Goal: Find specific page/section: Find specific page/section

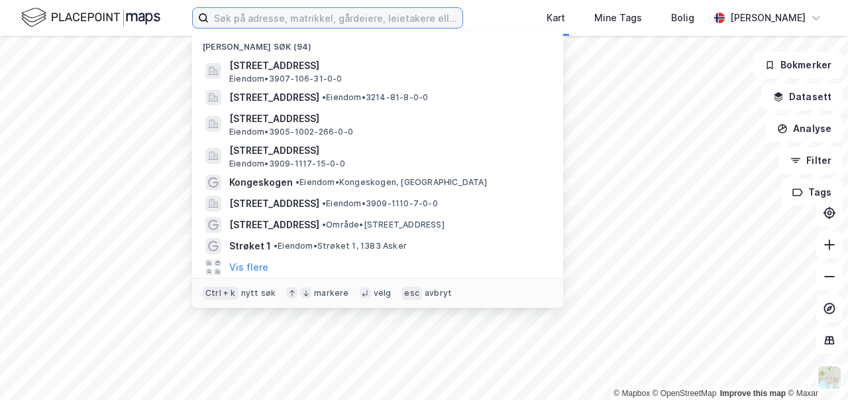
click at [247, 23] on input at bounding box center [336, 18] width 254 height 20
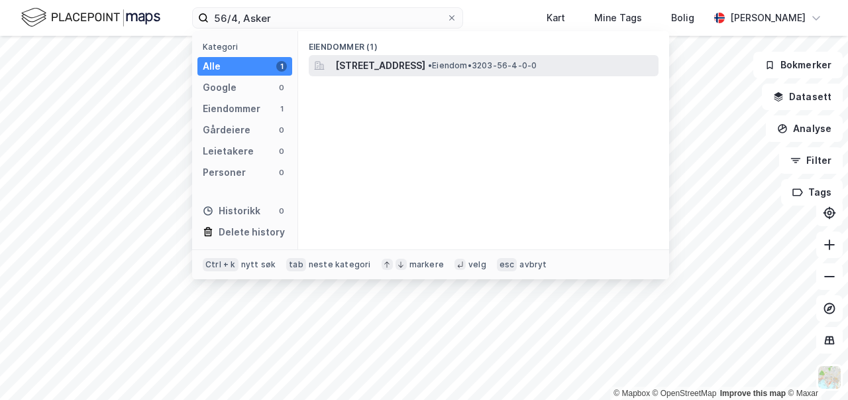
click at [425, 62] on span "[STREET_ADDRESS]" at bounding box center [380, 66] width 90 height 16
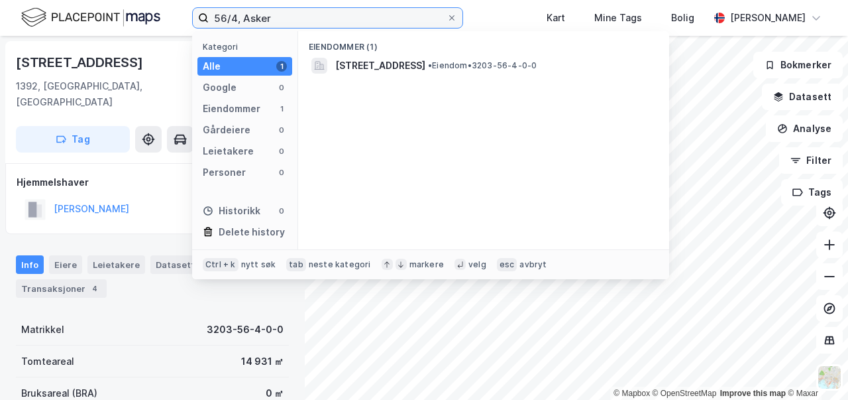
drag, startPoint x: 262, startPoint y: 20, endPoint x: 118, endPoint y: 15, distance: 144.5
click at [118, 15] on div "56/4, Asker Kategori Alle 1 Google 0 Eiendommer 1 Gårdeiere 0 Leietakere 0 Pers…" at bounding box center [424, 18] width 848 height 36
type input "74/32, Frogn"
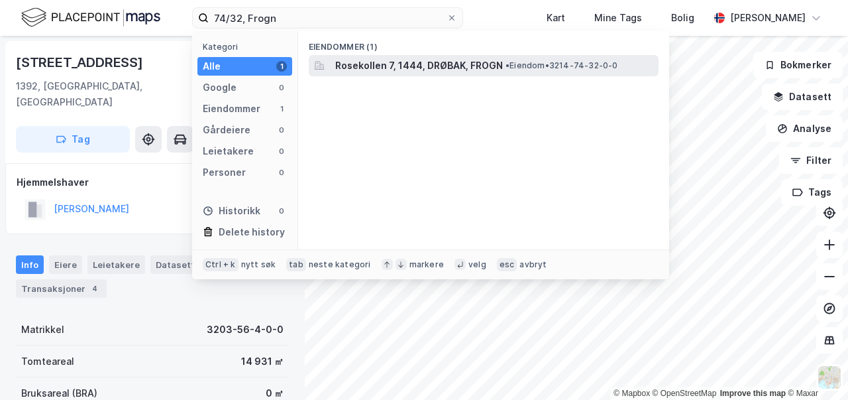
click at [506, 60] on span "•" at bounding box center [508, 65] width 4 height 10
